Goal: Information Seeking & Learning: Check status

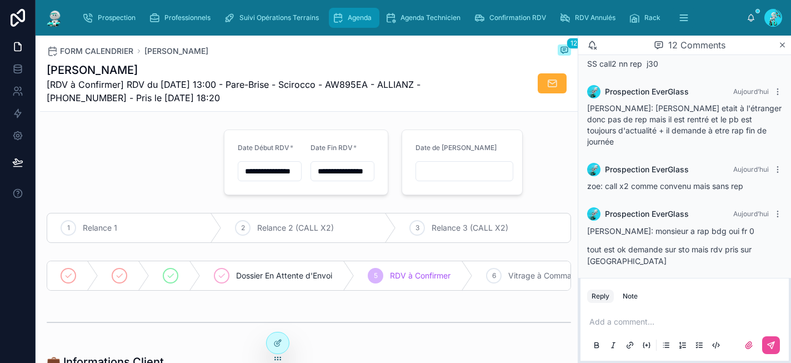
click at [374, 14] on div "Agenda" at bounding box center [354, 18] width 44 height 18
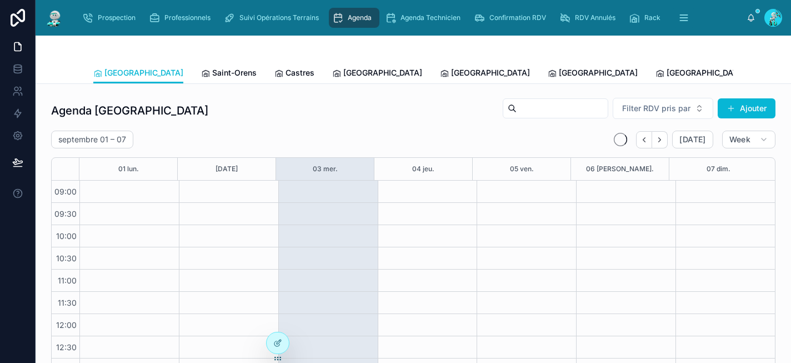
scroll to position [183, 0]
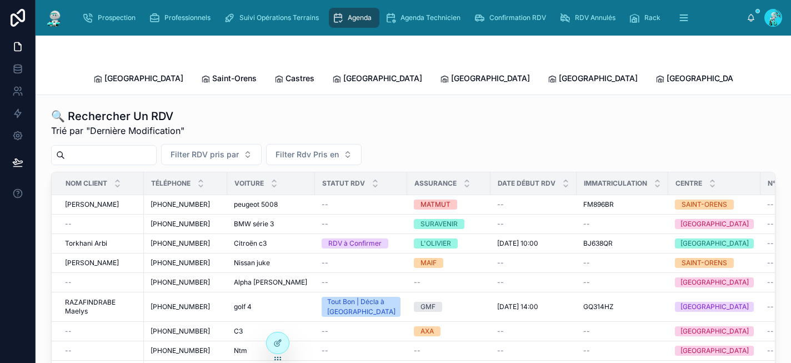
click at [121, 147] on input "text" at bounding box center [110, 155] width 91 height 16
type input "******"
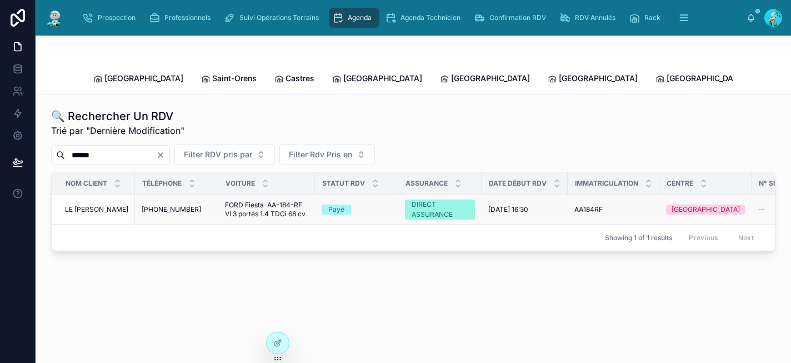
click at [258, 201] on span "FORD Fiesta AA-184-RF VI 3 portes 1.4 TDCi 68 cv" at bounding box center [266, 210] width 83 height 18
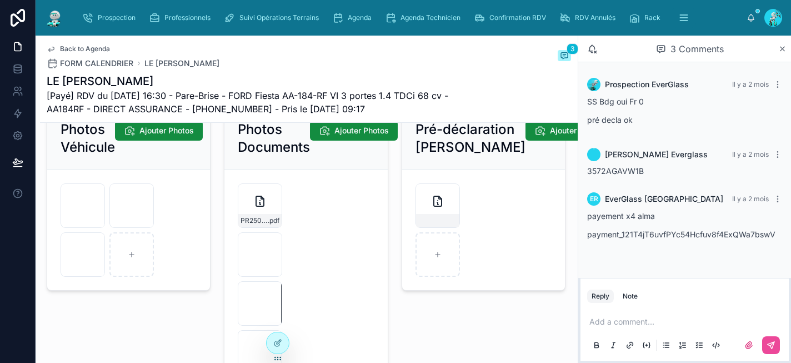
scroll to position [1711, 0]
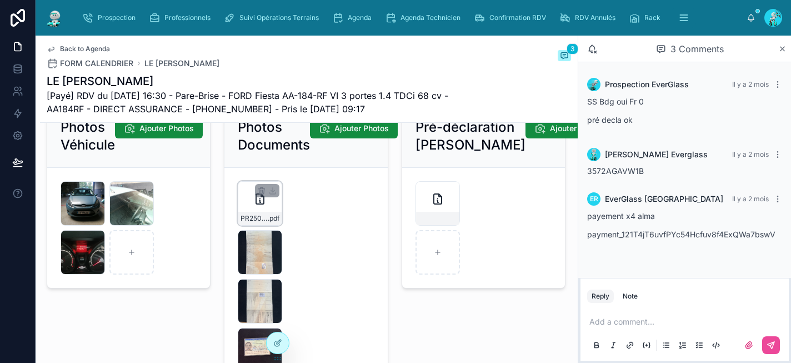
click at [270, 223] on div "PR2507-1596 .pdf" at bounding box center [260, 203] width 44 height 44
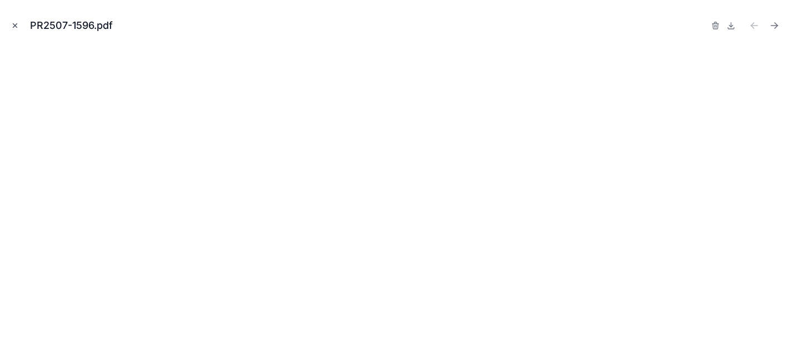
click at [19, 22] on button "Close modal" at bounding box center [15, 25] width 12 height 12
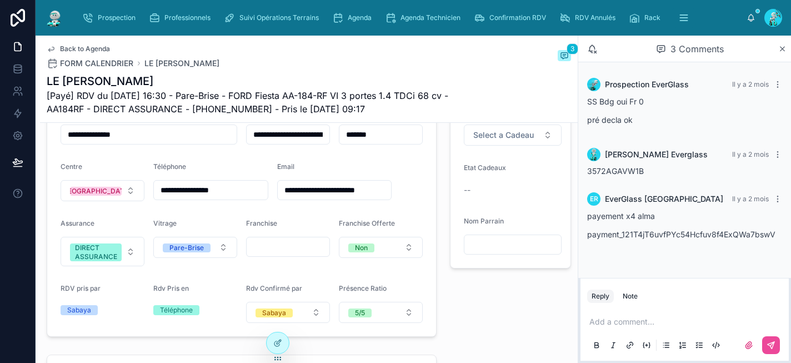
scroll to position [277, 0]
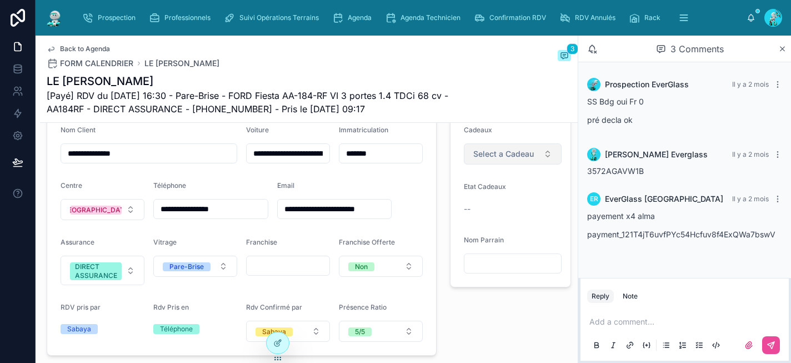
click at [508, 159] on span "Select a Cadeau" at bounding box center [503, 153] width 61 height 11
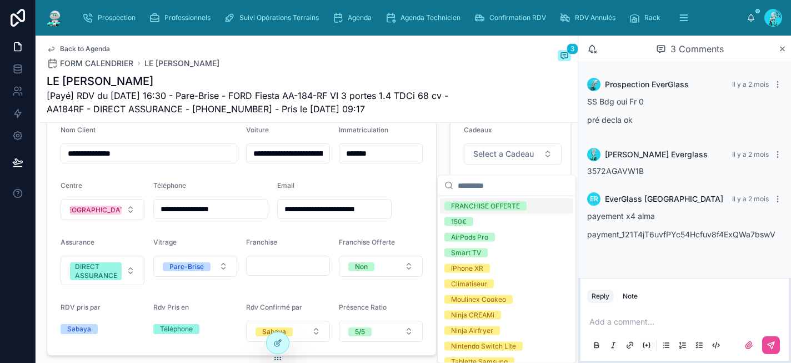
click at [549, 101] on div "LE RAY François [Payé] RDV du 31/07/2025 16:30 - Pare-Brise - FORD Fiesta AA-18…" at bounding box center [309, 94] width 524 height 42
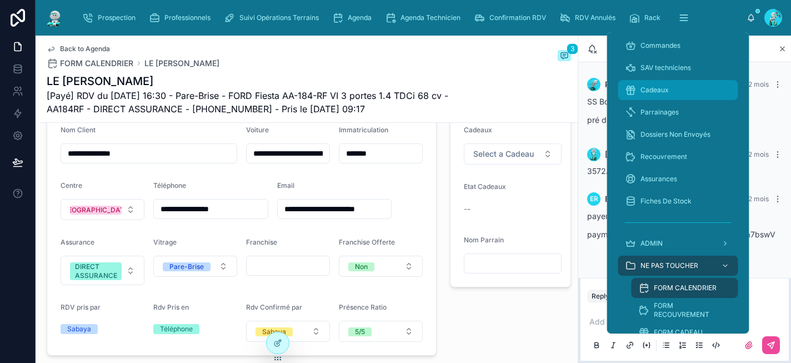
click at [654, 91] on span "Cadeaux" at bounding box center [654, 90] width 28 height 9
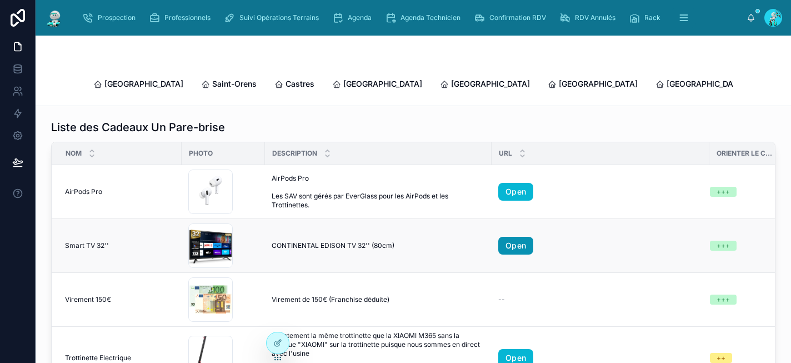
click at [519, 237] on link "Open" at bounding box center [515, 246] width 35 height 18
click at [354, 21] on span "Agenda" at bounding box center [360, 17] width 24 height 9
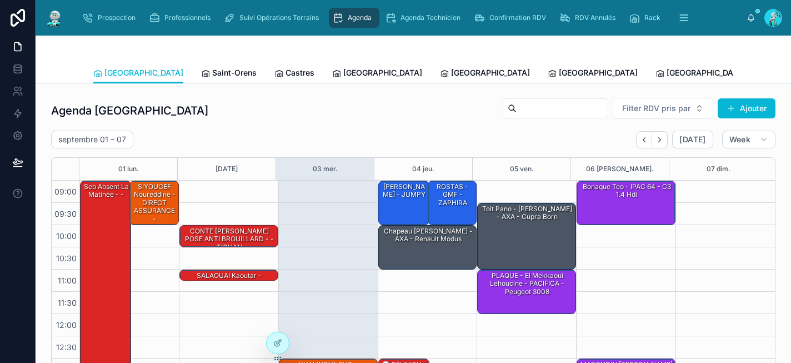
scroll to position [183, 0]
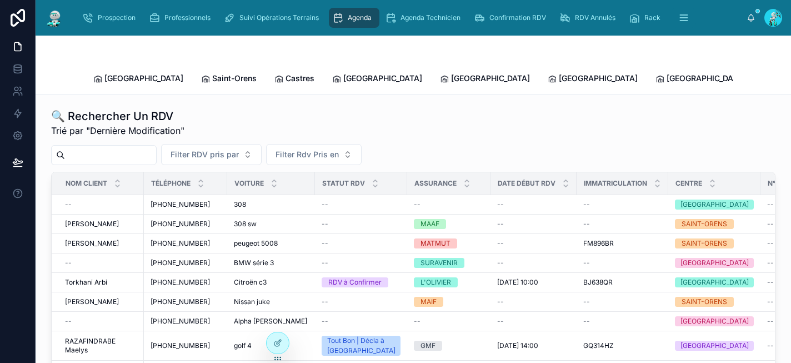
click at [98, 147] on input "text" at bounding box center [110, 155] width 91 height 16
type input "*******"
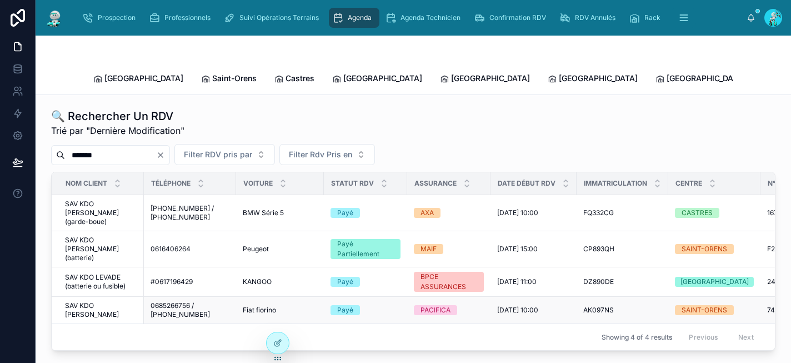
click at [110, 301] on span "SAV KDO Chekroun Evelyn" at bounding box center [101, 310] width 72 height 18
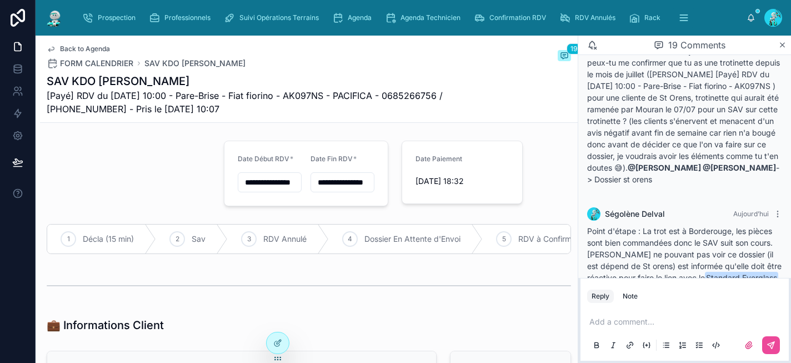
scroll to position [1263, 0]
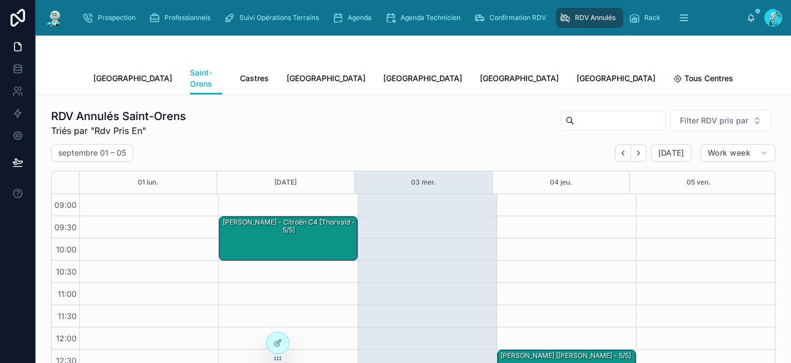
scroll to position [185, 0]
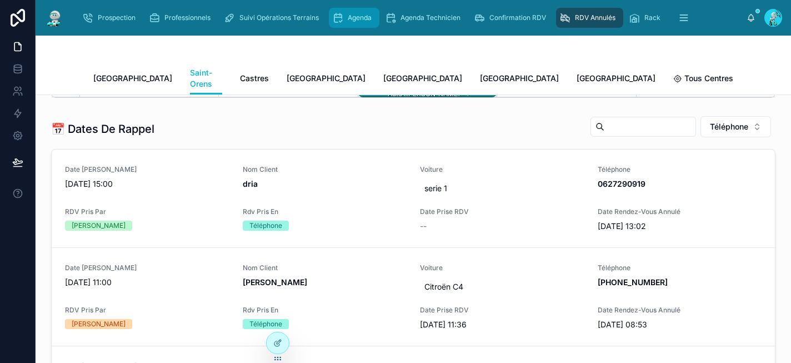
click at [354, 23] on div "Agenda" at bounding box center [354, 18] width 44 height 18
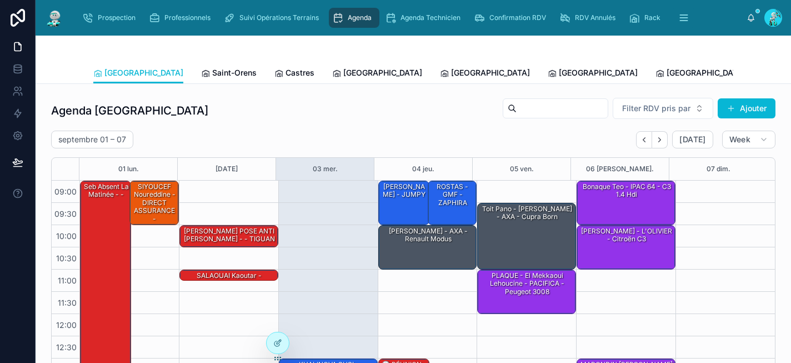
scroll to position [183, 0]
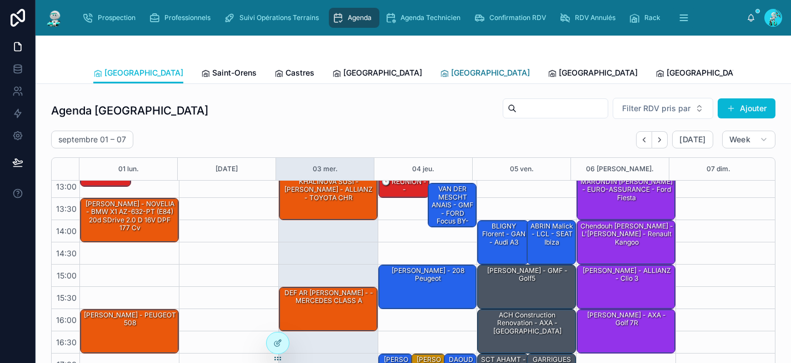
click at [451, 76] on span "[GEOGRAPHIC_DATA]" at bounding box center [490, 72] width 79 height 11
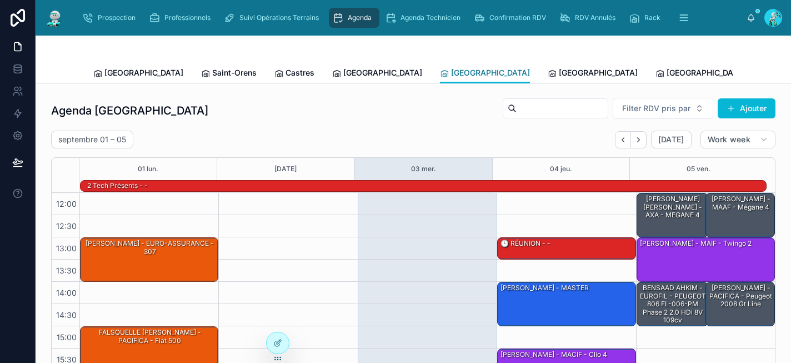
scroll to position [132, 0]
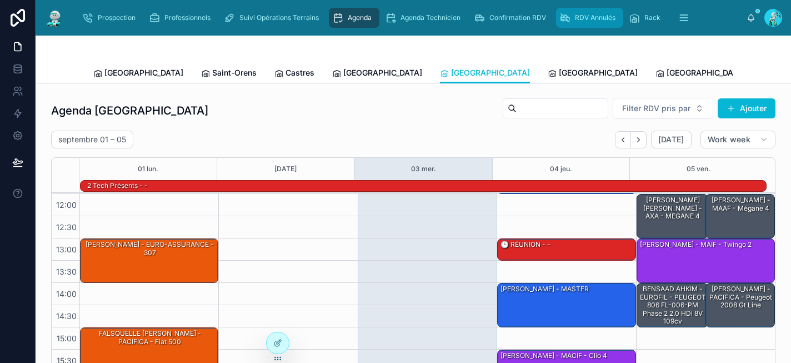
click at [590, 21] on span "RDV Annulés" at bounding box center [595, 17] width 41 height 9
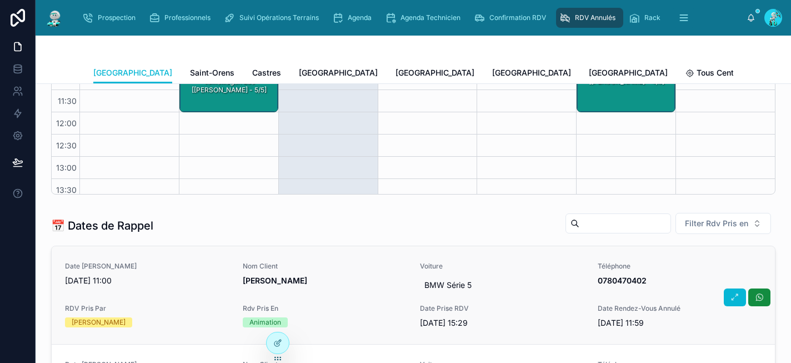
click at [328, 289] on div "Nom Client DOMI Nebi" at bounding box center [325, 278] width 164 height 33
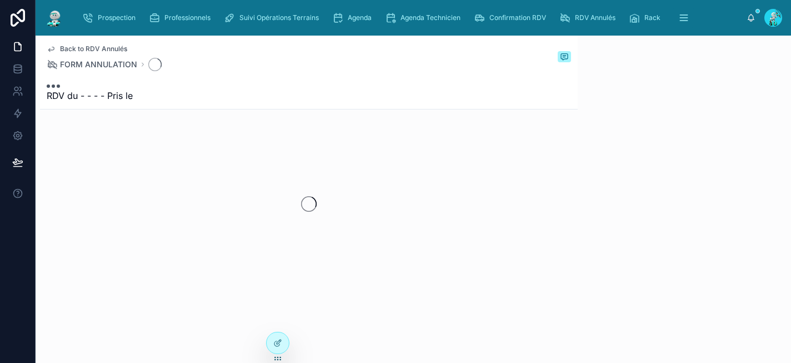
scroll to position [7, 0]
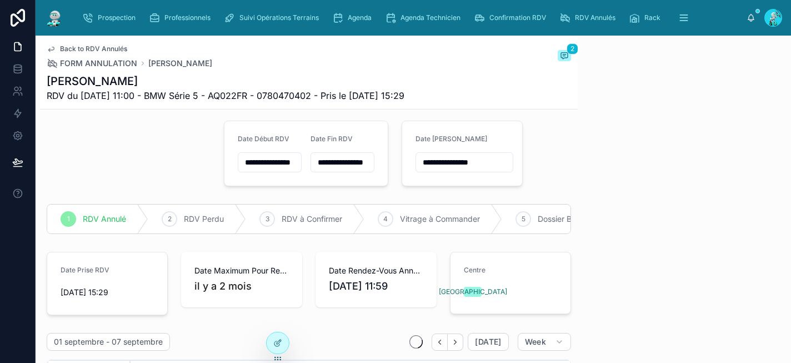
scroll to position [182, 0]
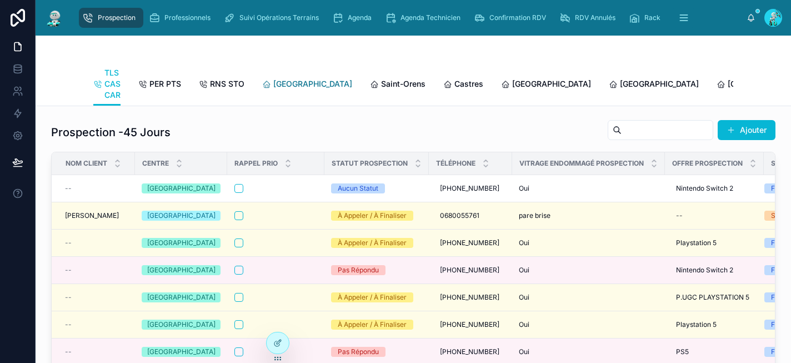
click at [292, 85] on span "[GEOGRAPHIC_DATA]" at bounding box center [312, 83] width 79 height 11
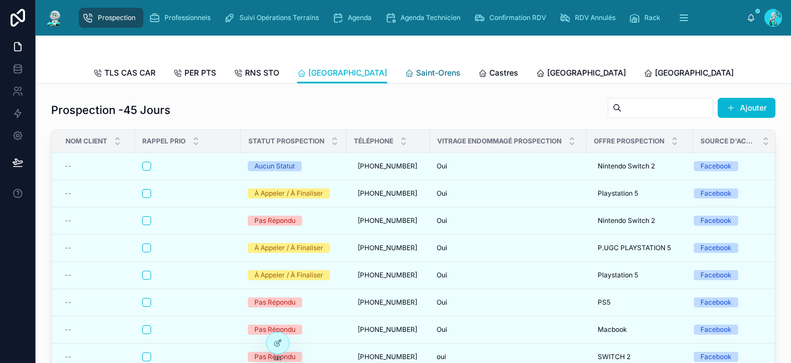
click at [416, 73] on span "Saint-Orens" at bounding box center [438, 72] width 44 height 11
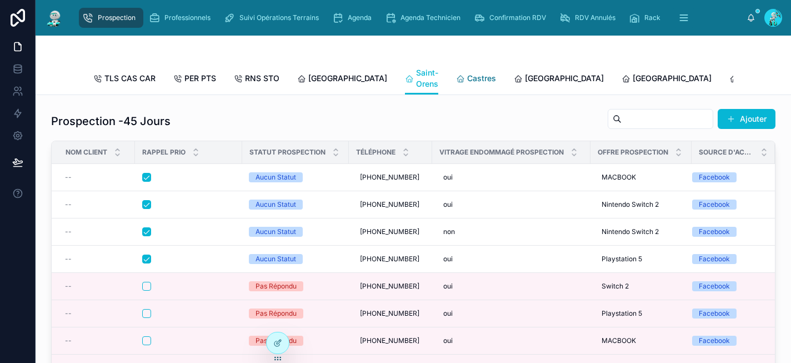
click at [467, 80] on span "Castres" at bounding box center [481, 78] width 29 height 11
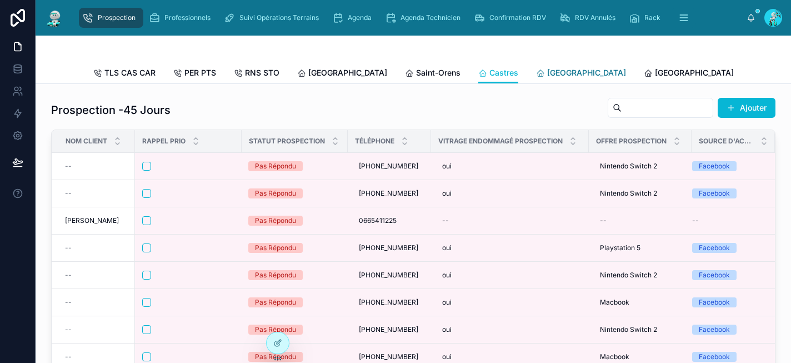
click at [547, 77] on span "[GEOGRAPHIC_DATA]" at bounding box center [586, 72] width 79 height 11
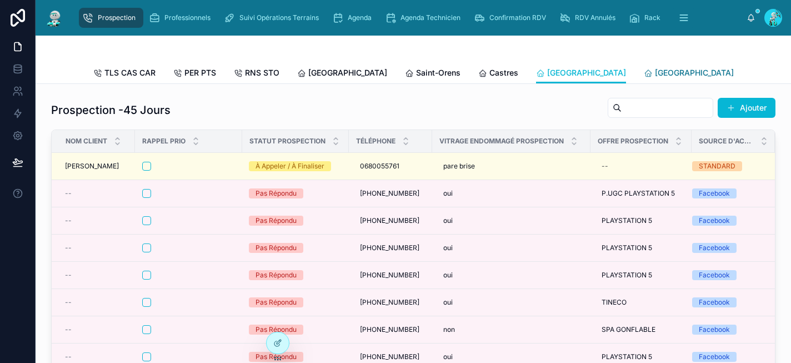
click at [655, 74] on span "[GEOGRAPHIC_DATA]" at bounding box center [694, 72] width 79 height 11
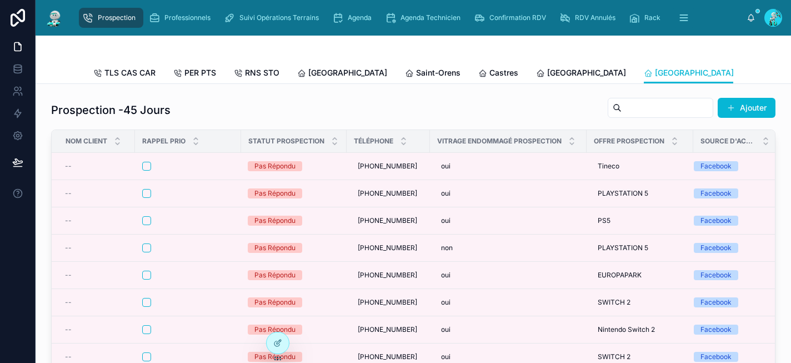
click at [763, 74] on span "[GEOGRAPHIC_DATA]" at bounding box center [802, 72] width 79 height 11
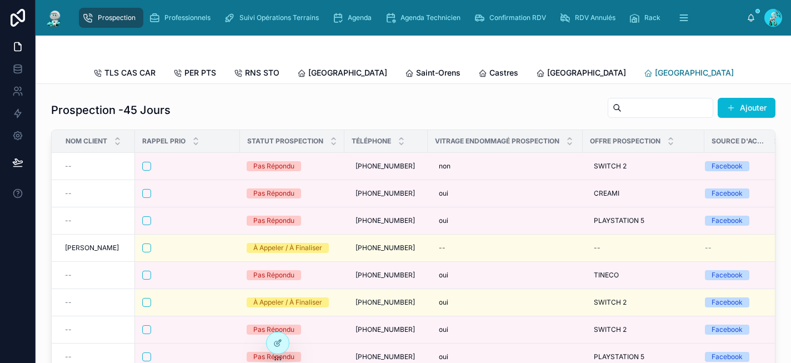
click at [655, 69] on span "[GEOGRAPHIC_DATA]" at bounding box center [694, 72] width 79 height 11
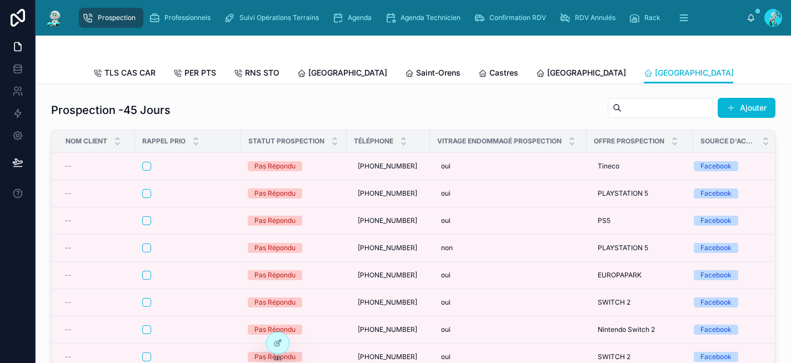
click at [763, 70] on span "[GEOGRAPHIC_DATA]" at bounding box center [802, 72] width 79 height 11
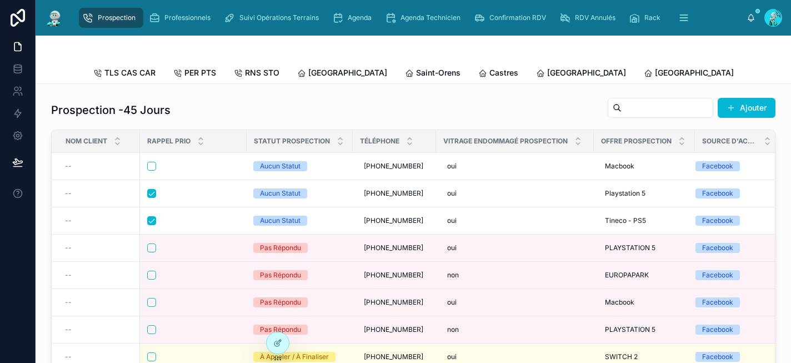
click at [531, 111] on div "Prospection -45 Jours Ajouter" at bounding box center [413, 110] width 724 height 26
click at [331, 71] on span "[GEOGRAPHIC_DATA]" at bounding box center [347, 72] width 79 height 11
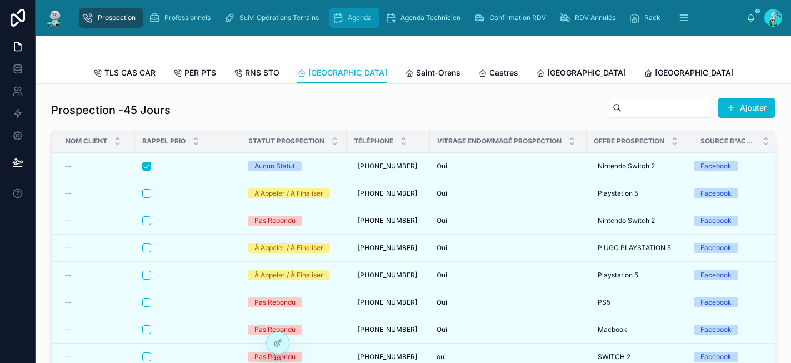
click at [365, 17] on span "Agenda" at bounding box center [360, 17] width 24 height 9
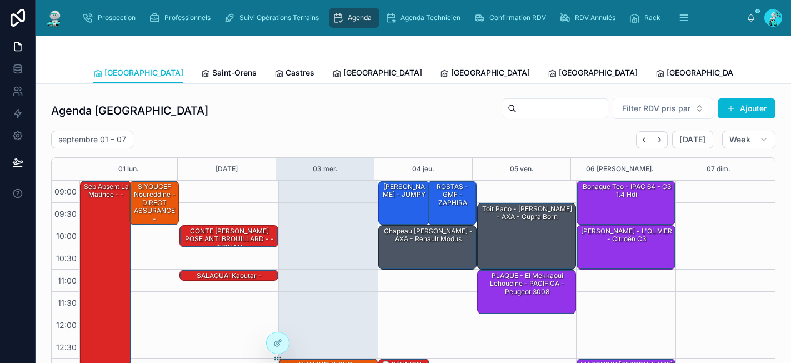
scroll to position [183, 0]
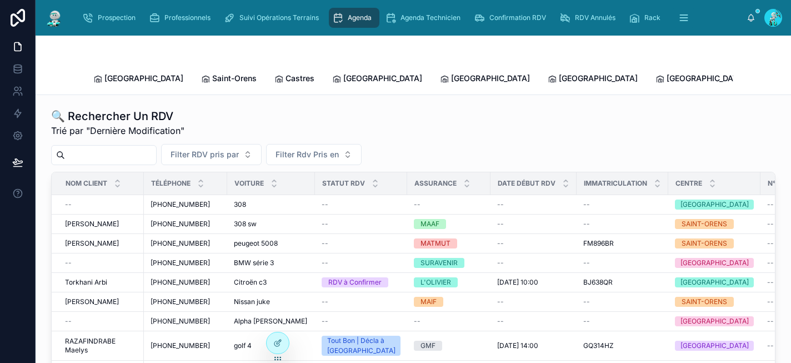
click at [156, 147] on input "text" at bounding box center [110, 155] width 91 height 16
paste input "*******"
type input "*******"
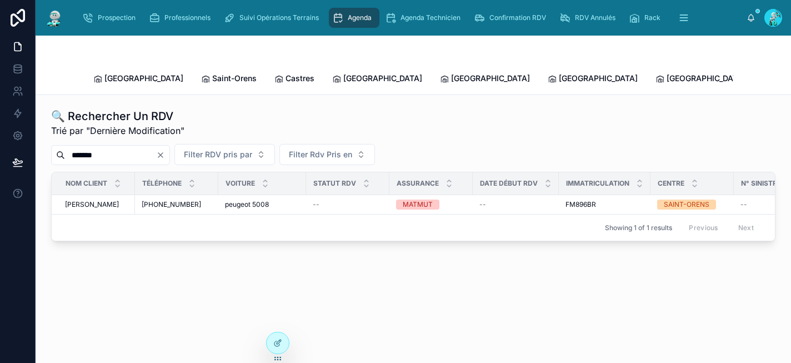
click at [228, 200] on span "peugeot 5008" at bounding box center [247, 204] width 44 height 9
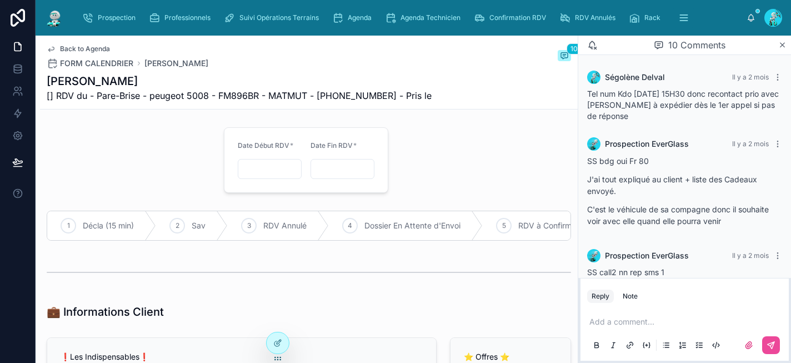
scroll to position [453, 0]
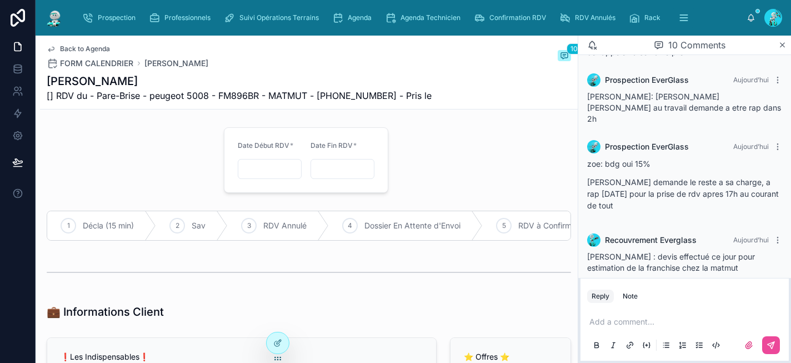
click at [628, 323] on p at bounding box center [686, 321] width 195 height 11
click at [765, 341] on button at bounding box center [771, 345] width 18 height 18
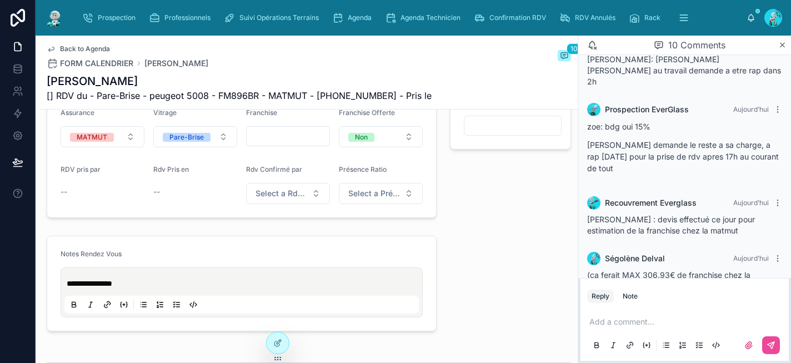
scroll to position [509, 0]
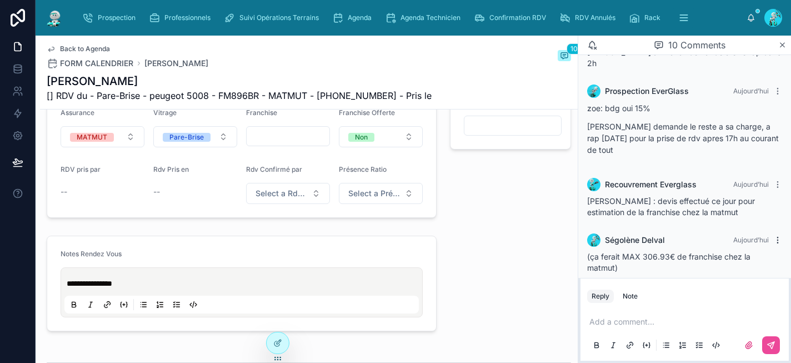
click at [777, 239] on icon at bounding box center [777, 239] width 1 height 1
click at [758, 208] on div "03/09/2025 19:48" at bounding box center [733, 214] width 53 height 18
click at [773, 236] on icon at bounding box center [777, 240] width 9 height 9
click at [763, 211] on span "Delete comment" at bounding box center [756, 208] width 52 height 9
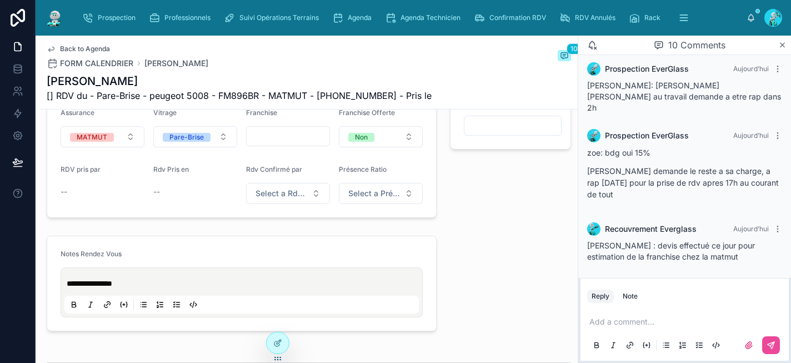
scroll to position [453, 0]
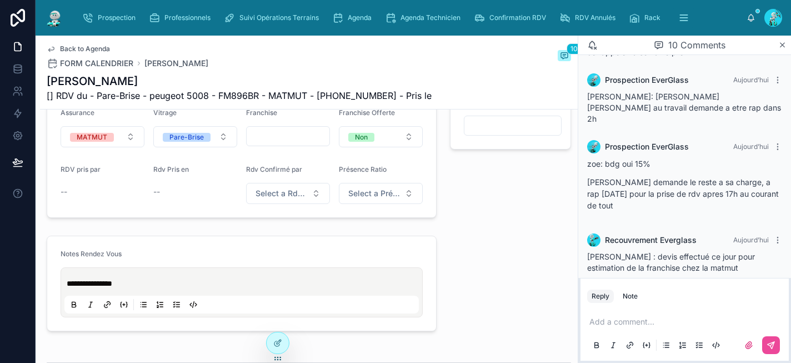
click at [642, 319] on p at bounding box center [686, 321] width 195 height 11
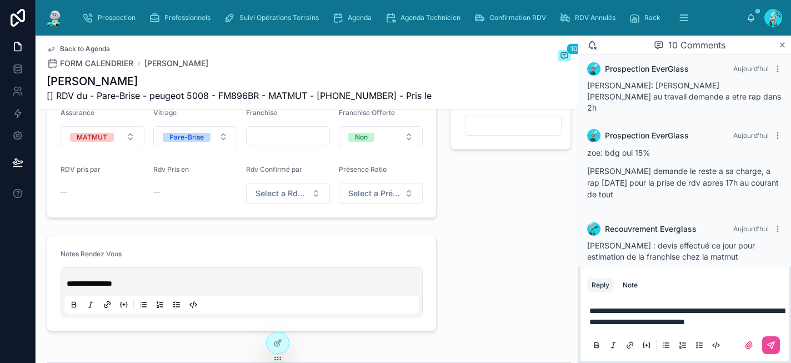
scroll to position [475, 0]
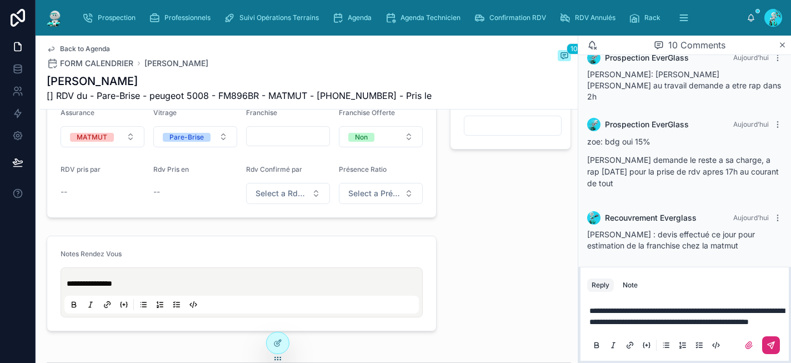
click at [775, 347] on button at bounding box center [771, 345] width 18 height 18
